Goal: Use online tool/utility: Utilize a website feature to perform a specific function

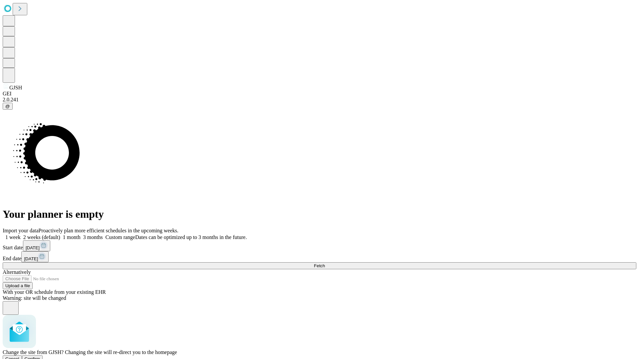
click at [40, 357] on span "Confirm" at bounding box center [33, 359] width 16 height 5
click at [21, 235] on label "1 week" at bounding box center [12, 238] width 18 height 6
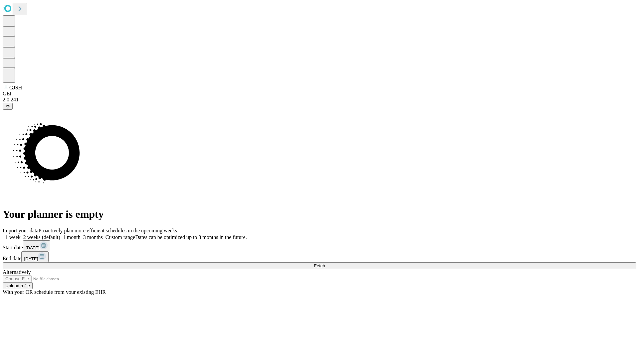
click at [325, 264] on span "Fetch" at bounding box center [319, 266] width 11 height 5
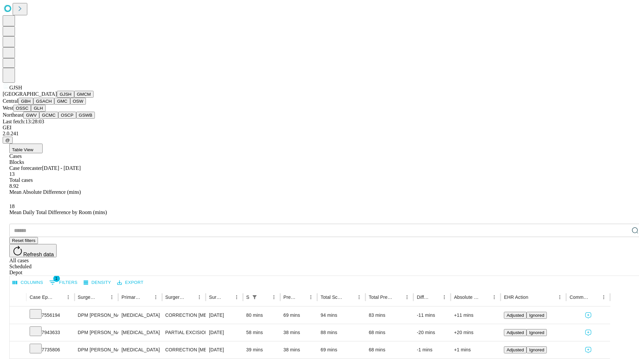
click at [74, 98] on button "GMCM" at bounding box center [83, 94] width 19 height 7
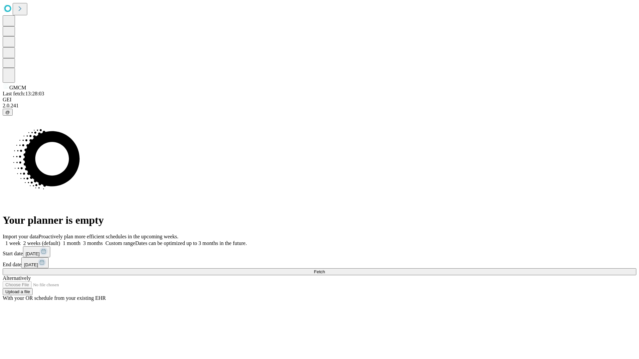
click at [21, 241] on label "1 week" at bounding box center [12, 244] width 18 height 6
click at [325, 270] on span "Fetch" at bounding box center [319, 272] width 11 height 5
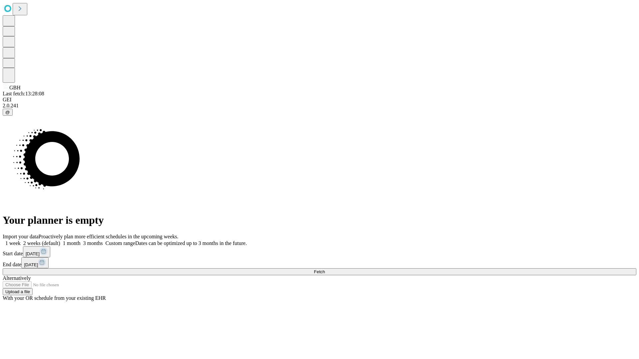
click at [21, 241] on label "1 week" at bounding box center [12, 244] width 18 height 6
click at [325, 270] on span "Fetch" at bounding box center [319, 272] width 11 height 5
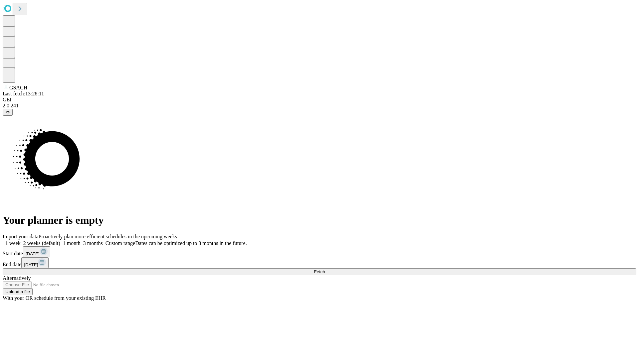
click at [21, 241] on label "1 week" at bounding box center [12, 244] width 18 height 6
click at [325, 270] on span "Fetch" at bounding box center [319, 272] width 11 height 5
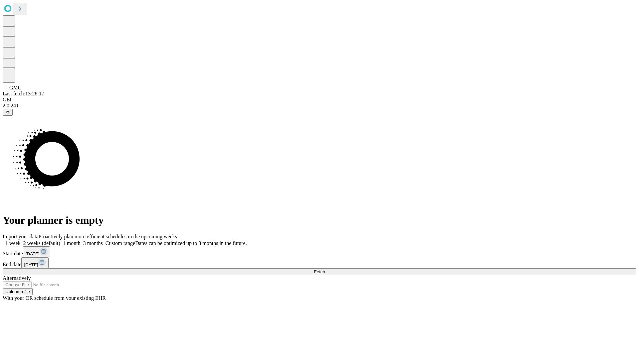
click at [21, 241] on label "1 week" at bounding box center [12, 244] width 18 height 6
click at [325, 270] on span "Fetch" at bounding box center [319, 272] width 11 height 5
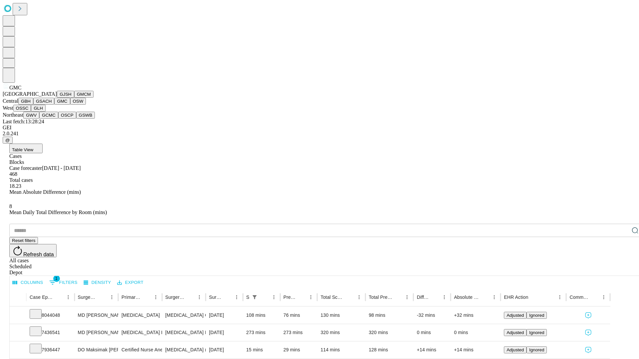
click at [70, 105] on button "OSW" at bounding box center [78, 101] width 16 height 7
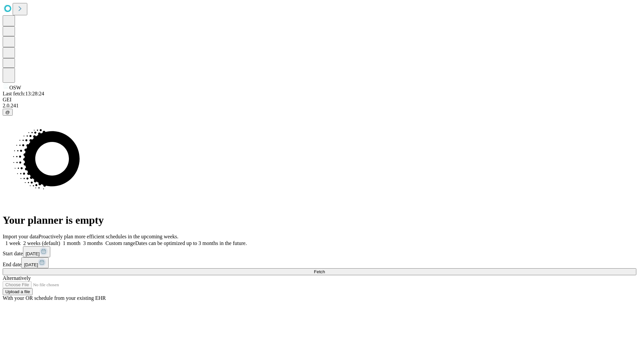
click at [325, 270] on span "Fetch" at bounding box center [319, 272] width 11 height 5
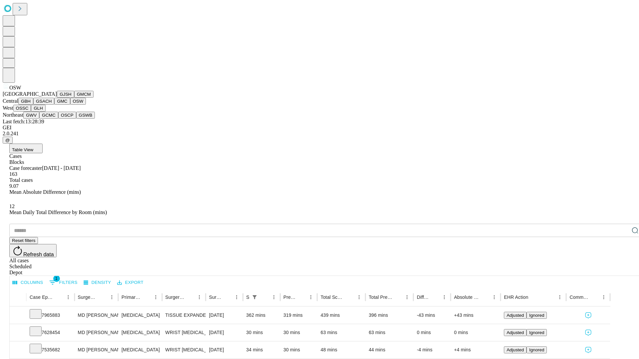
click at [31, 112] on button "OSSC" at bounding box center [22, 108] width 18 height 7
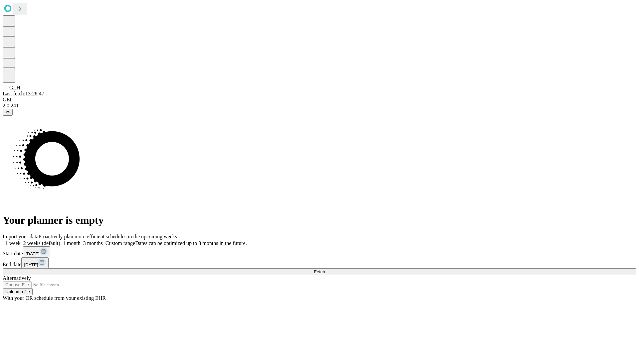
click at [21, 241] on label "1 week" at bounding box center [12, 244] width 18 height 6
click at [325, 270] on span "Fetch" at bounding box center [319, 272] width 11 height 5
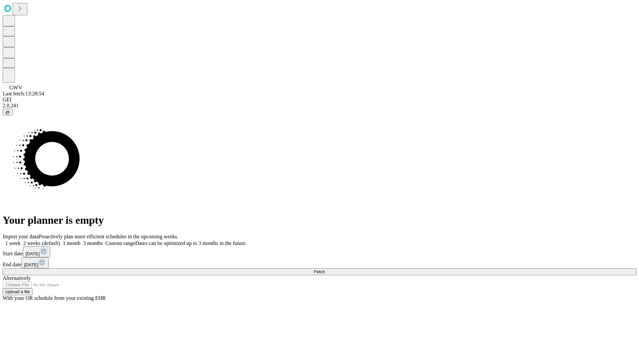
click at [21, 241] on label "1 week" at bounding box center [12, 244] width 18 height 6
click at [325, 270] on span "Fetch" at bounding box center [319, 272] width 11 height 5
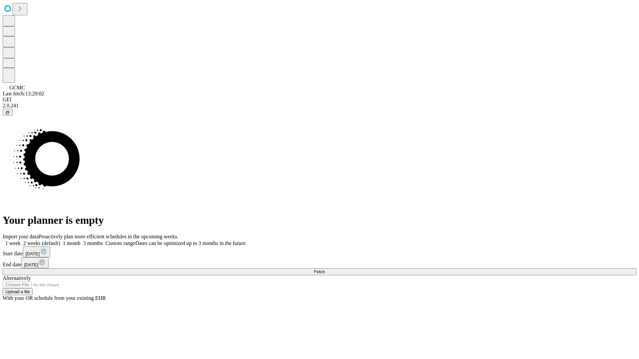
click at [21, 241] on label "1 week" at bounding box center [12, 244] width 18 height 6
click at [325, 270] on span "Fetch" at bounding box center [319, 272] width 11 height 5
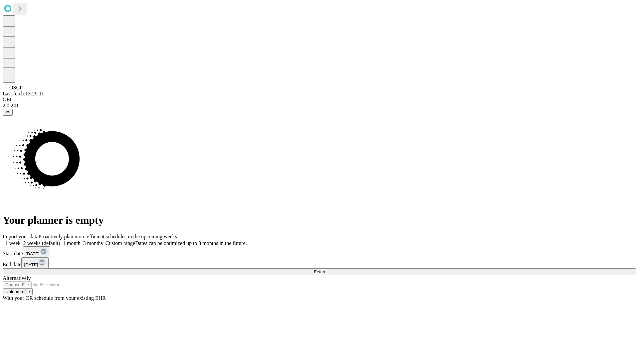
click at [21, 241] on label "1 week" at bounding box center [12, 244] width 18 height 6
click at [325, 270] on span "Fetch" at bounding box center [319, 272] width 11 height 5
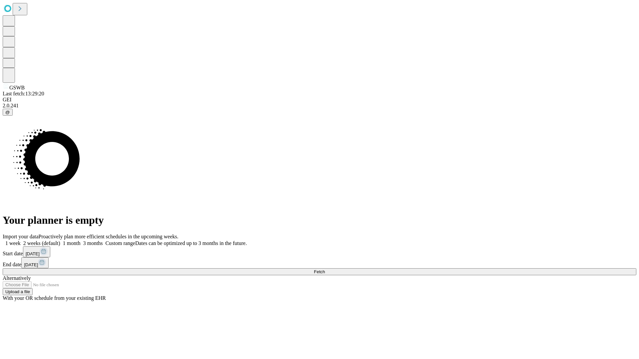
click at [21, 241] on label "1 week" at bounding box center [12, 244] width 18 height 6
click at [325, 270] on span "Fetch" at bounding box center [319, 272] width 11 height 5
